Goal: Find contact information: Find contact information

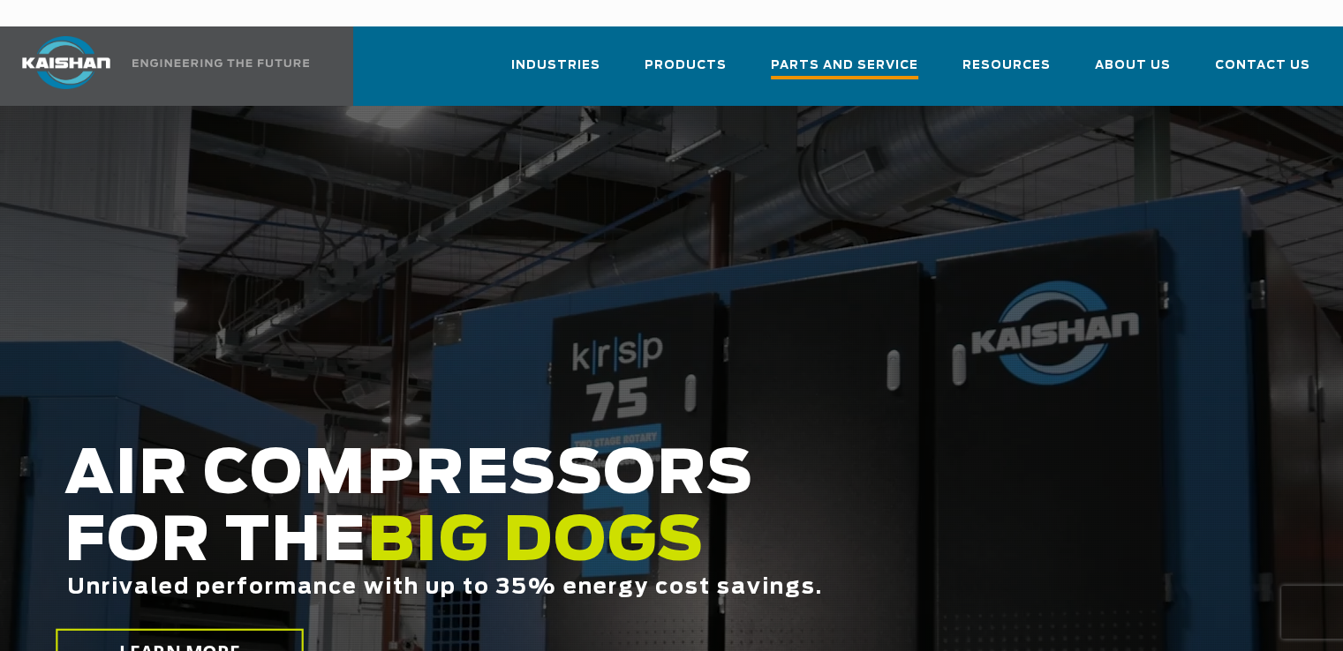
click at [871, 56] on span "Parts and Service" at bounding box center [844, 68] width 147 height 24
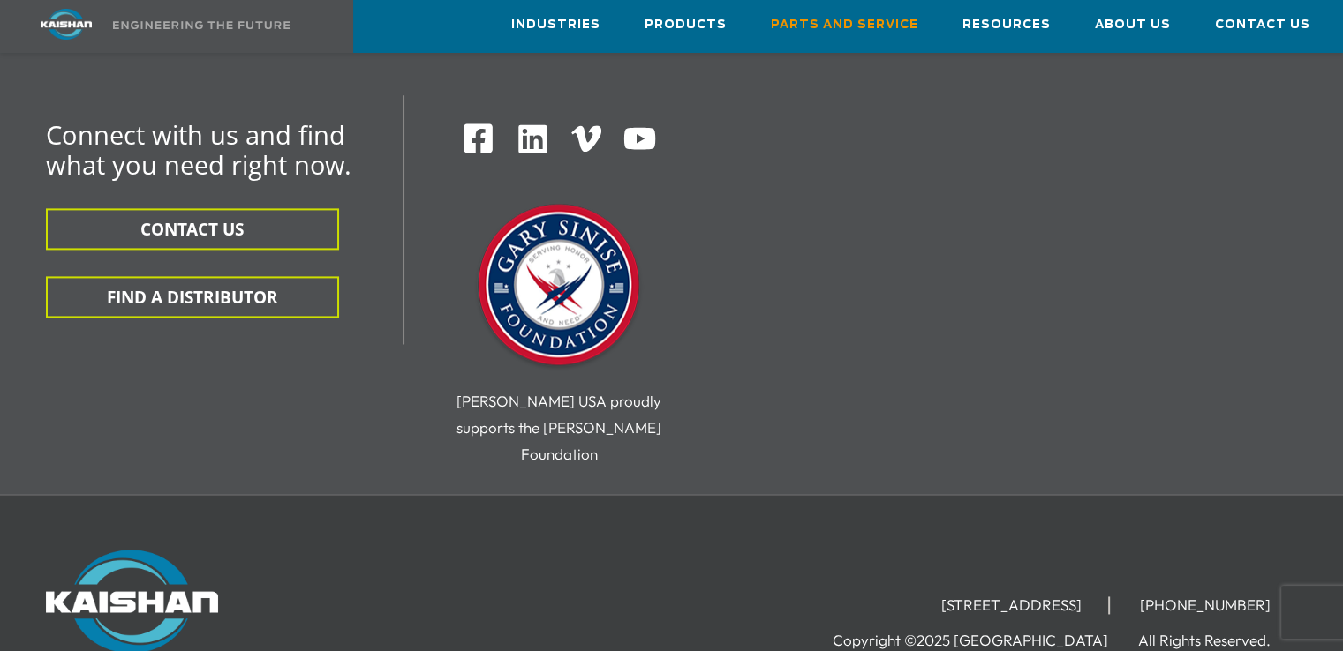
scroll to position [2368, 0]
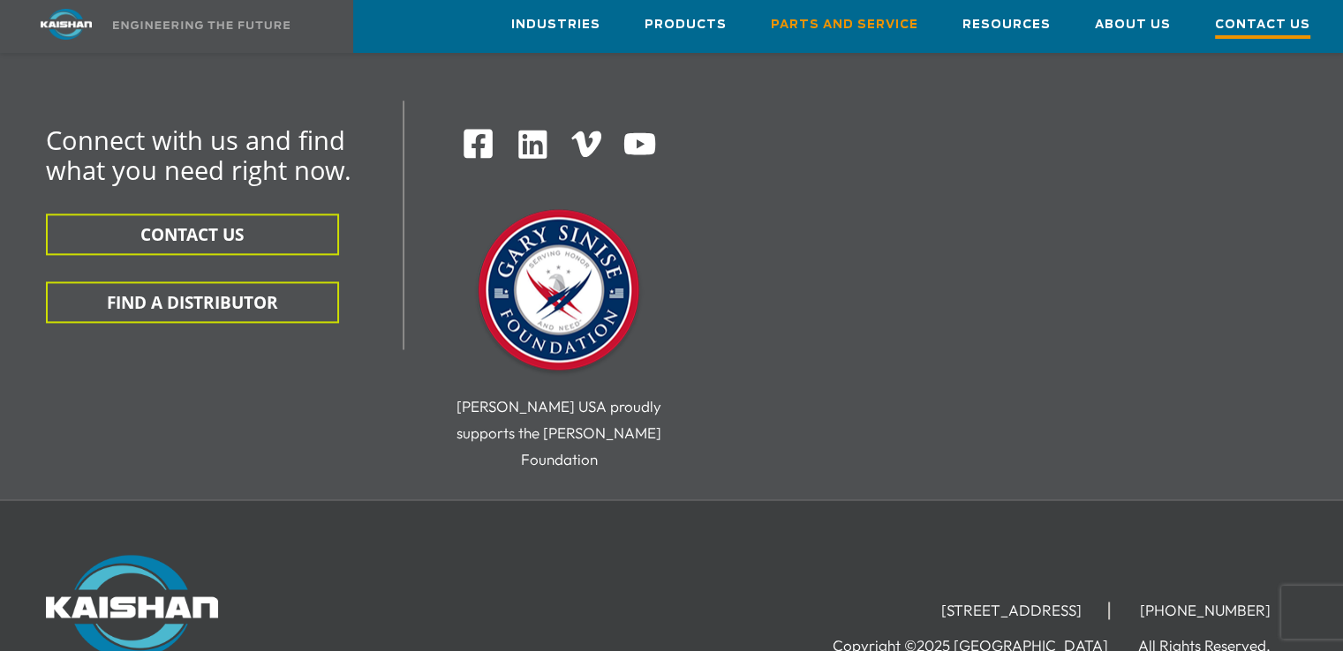
click at [1242, 20] on span "Contact Us" at bounding box center [1262, 27] width 95 height 24
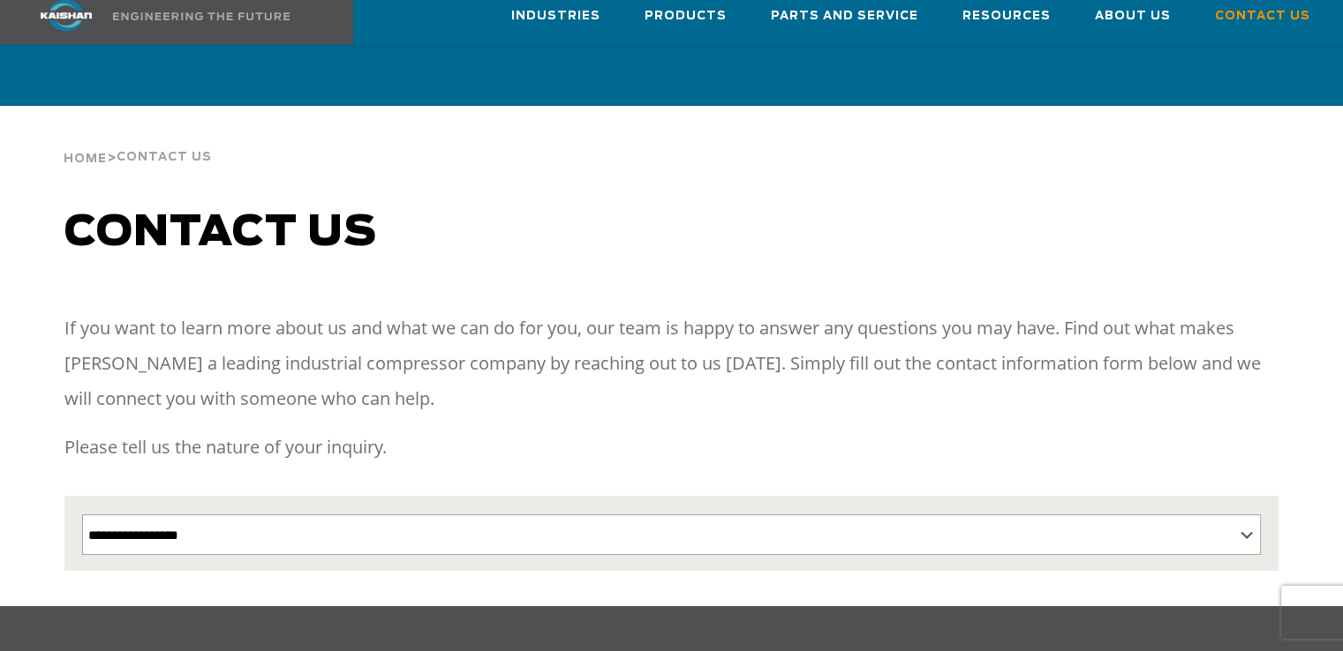
scroll to position [214, 0]
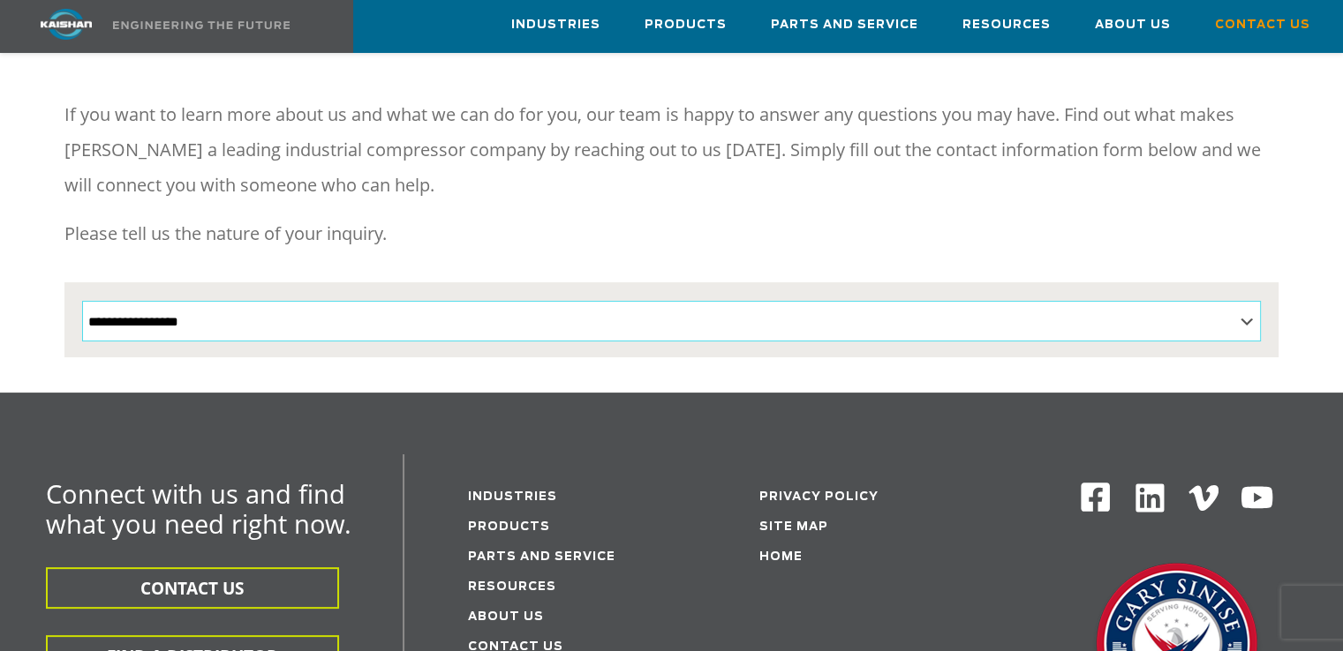
click at [1247, 301] on select "**********" at bounding box center [671, 321] width 1179 height 41
click at [579, 239] on div "If you want to learn more about us and what we can do for you, our team is happ…" at bounding box center [671, 189] width 1214 height 185
